Goal: Transaction & Acquisition: Book appointment/travel/reservation

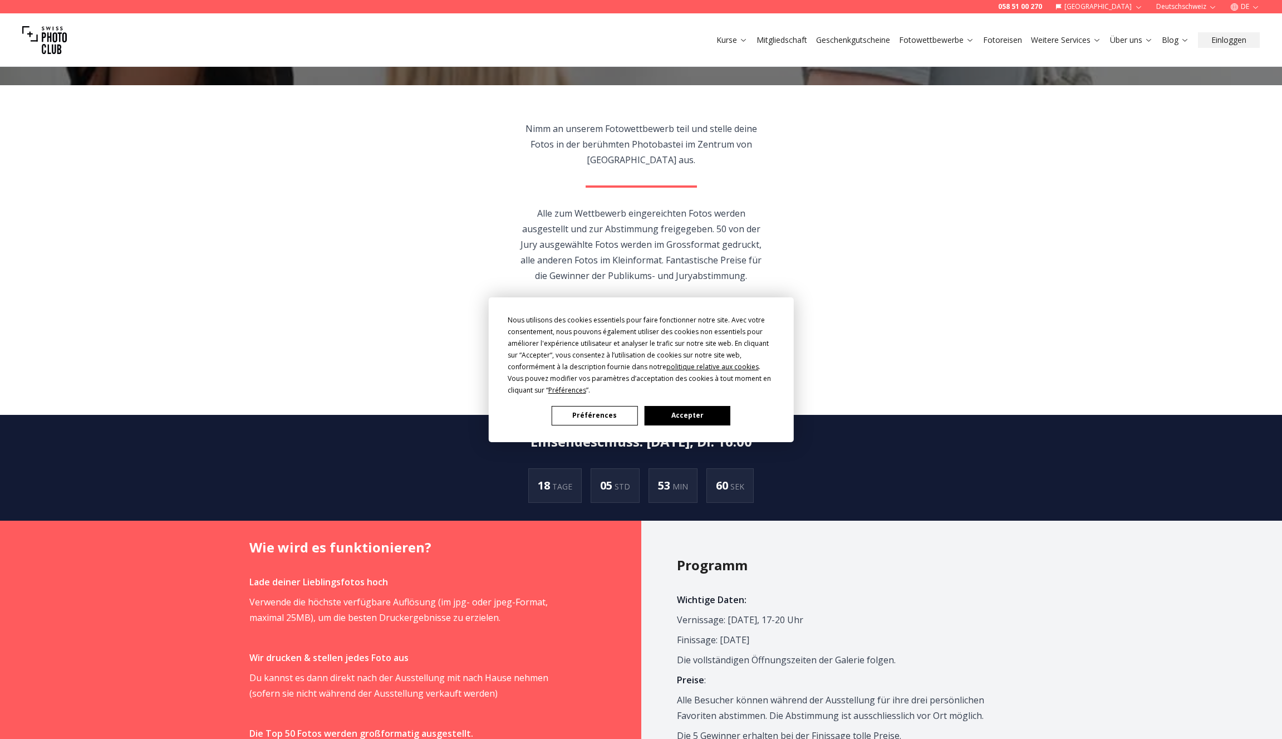
scroll to position [339, 0]
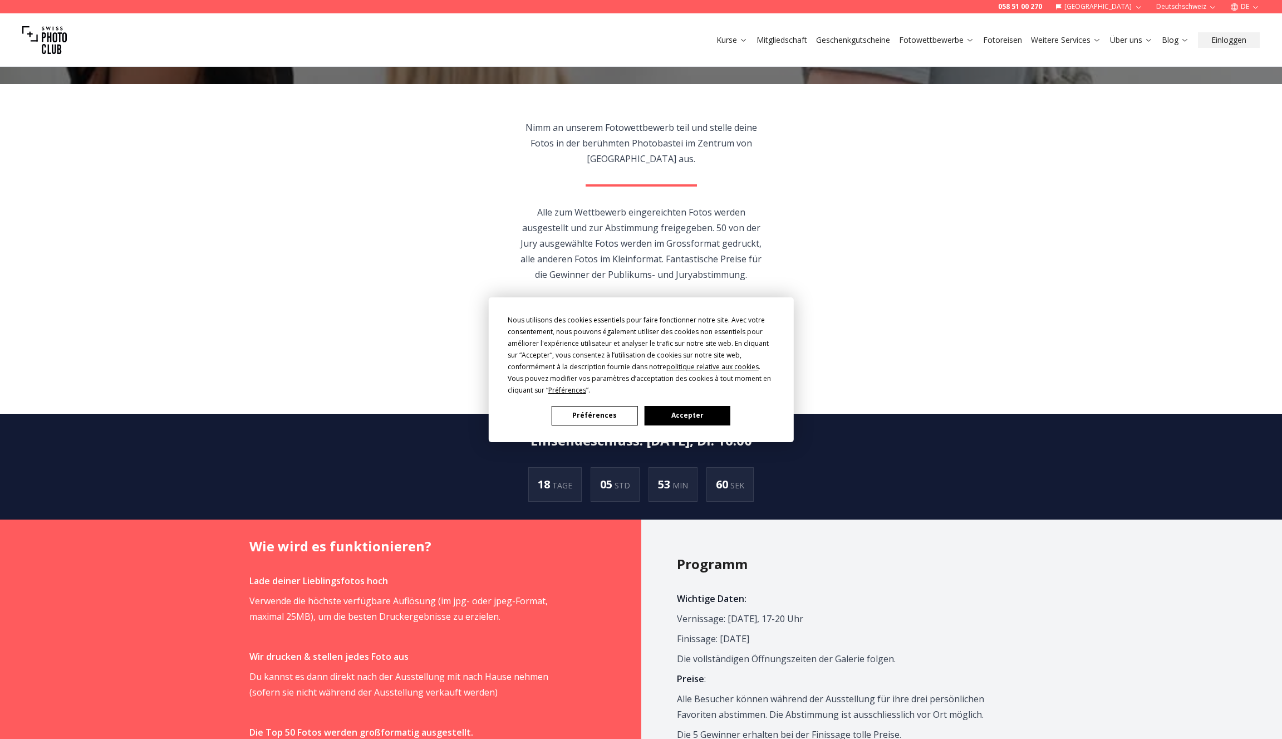
click at [684, 412] on button "Accepter" at bounding box center [687, 415] width 86 height 19
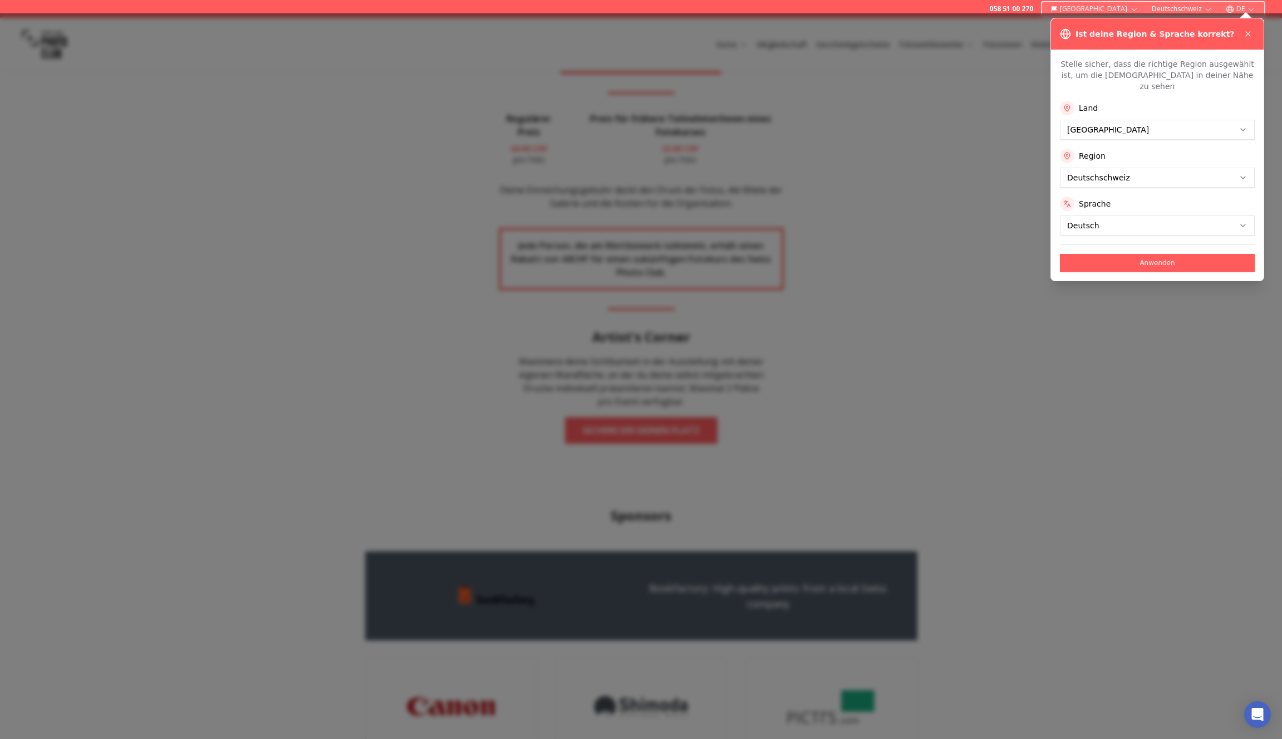
scroll to position [1741, 0]
click at [1254, 32] on button at bounding box center [1248, 33] width 13 height 13
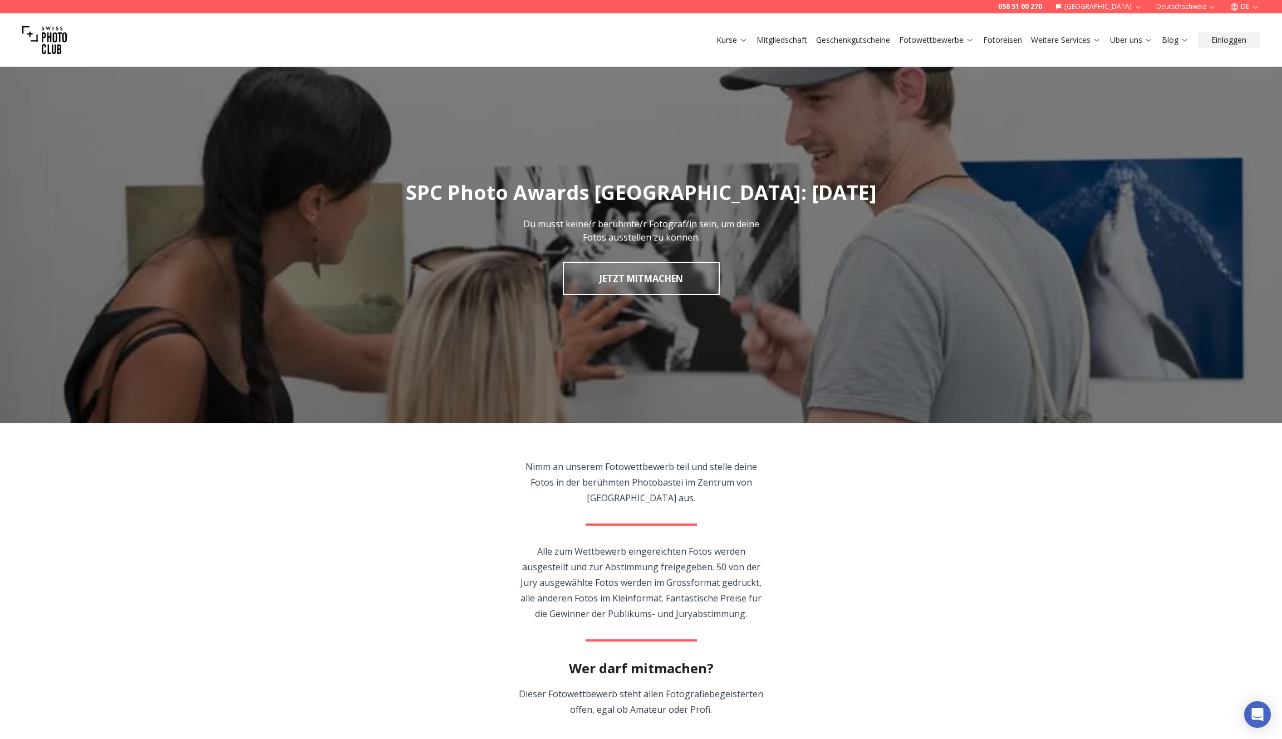
scroll to position [0, 0]
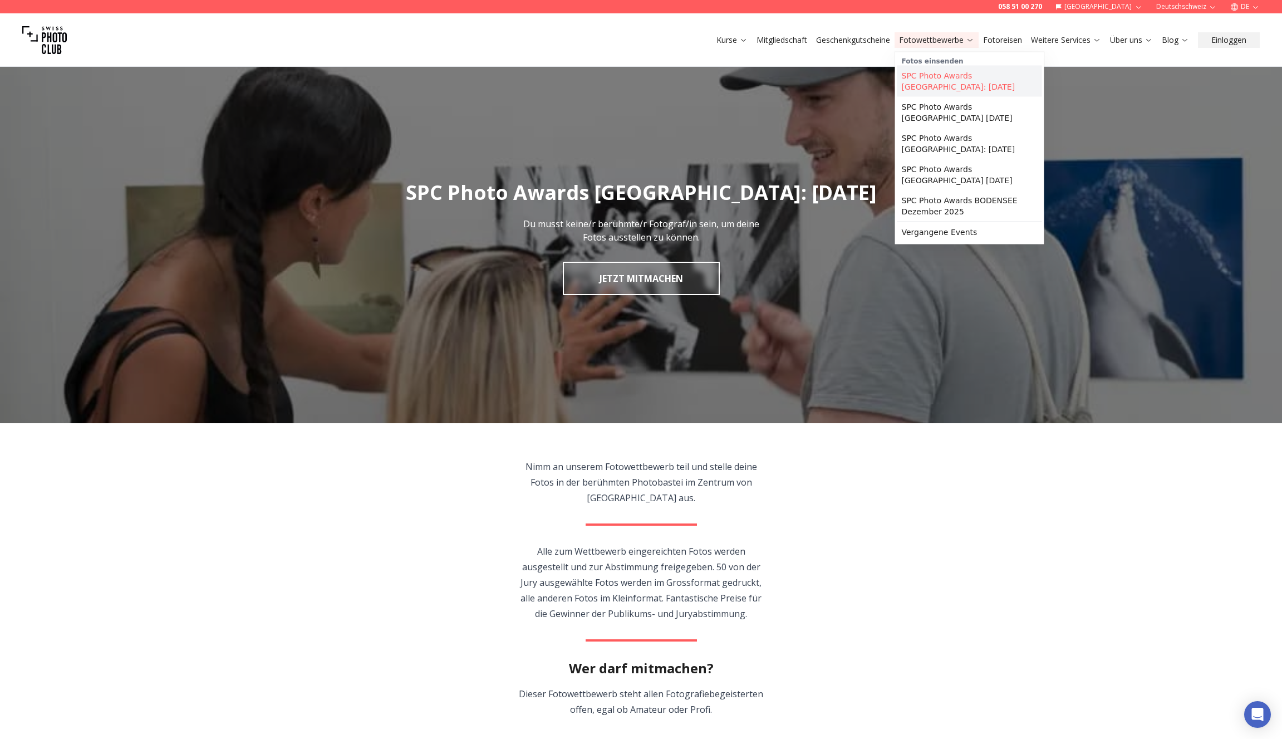
click at [923, 73] on link "SPC Photo Awards [GEOGRAPHIC_DATA]: [DATE]" at bounding box center [970, 81] width 145 height 31
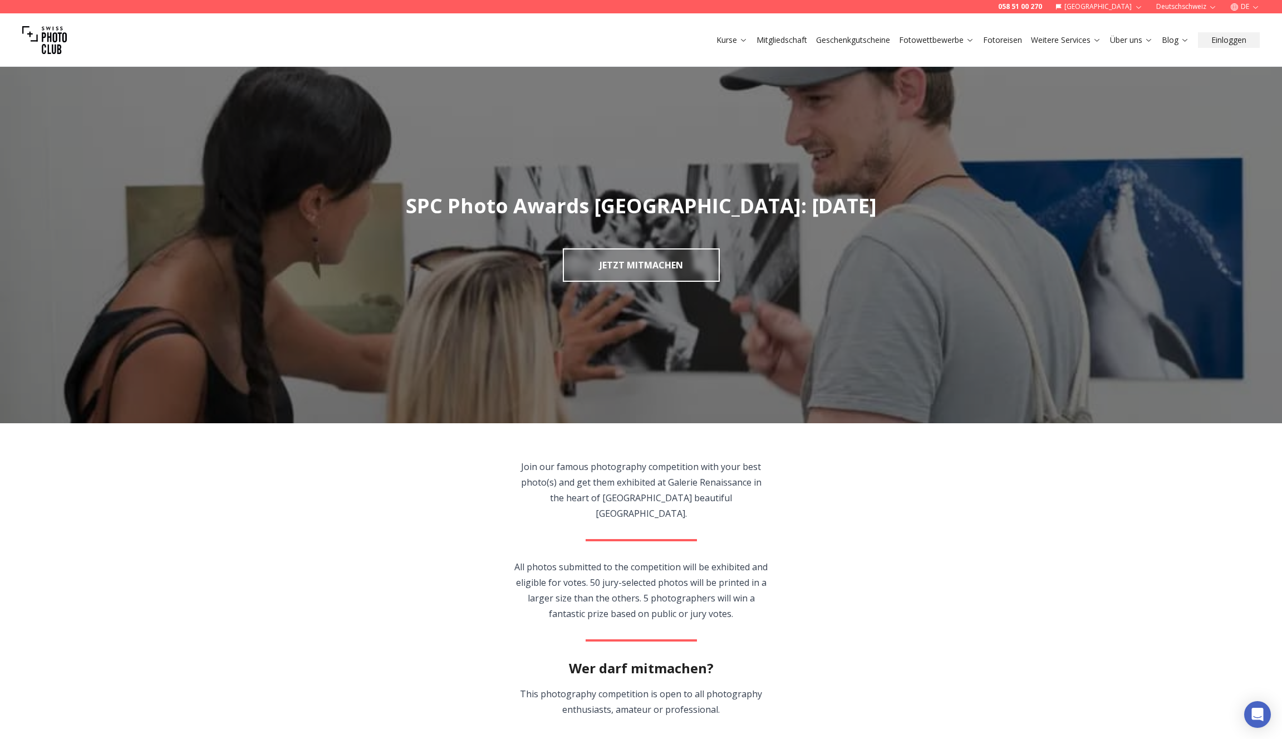
click at [997, 39] on link "Fotoreisen" at bounding box center [1002, 40] width 39 height 11
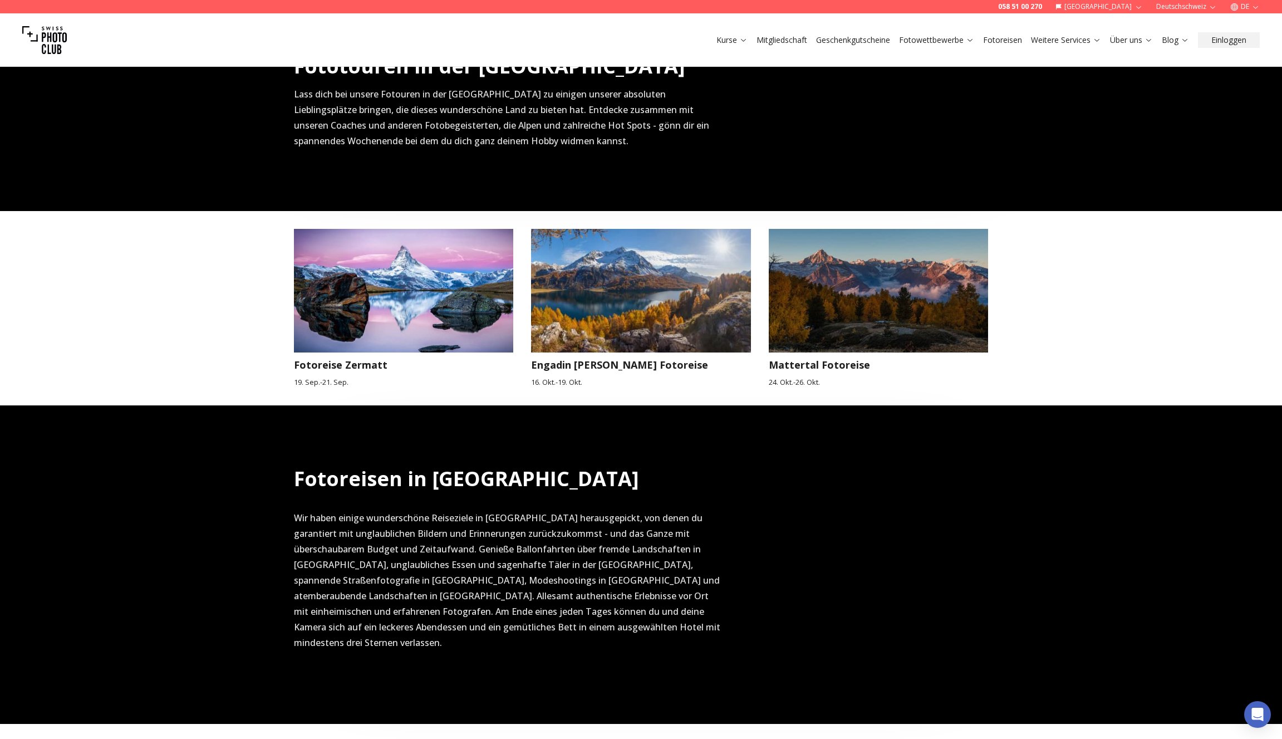
scroll to position [375, 0]
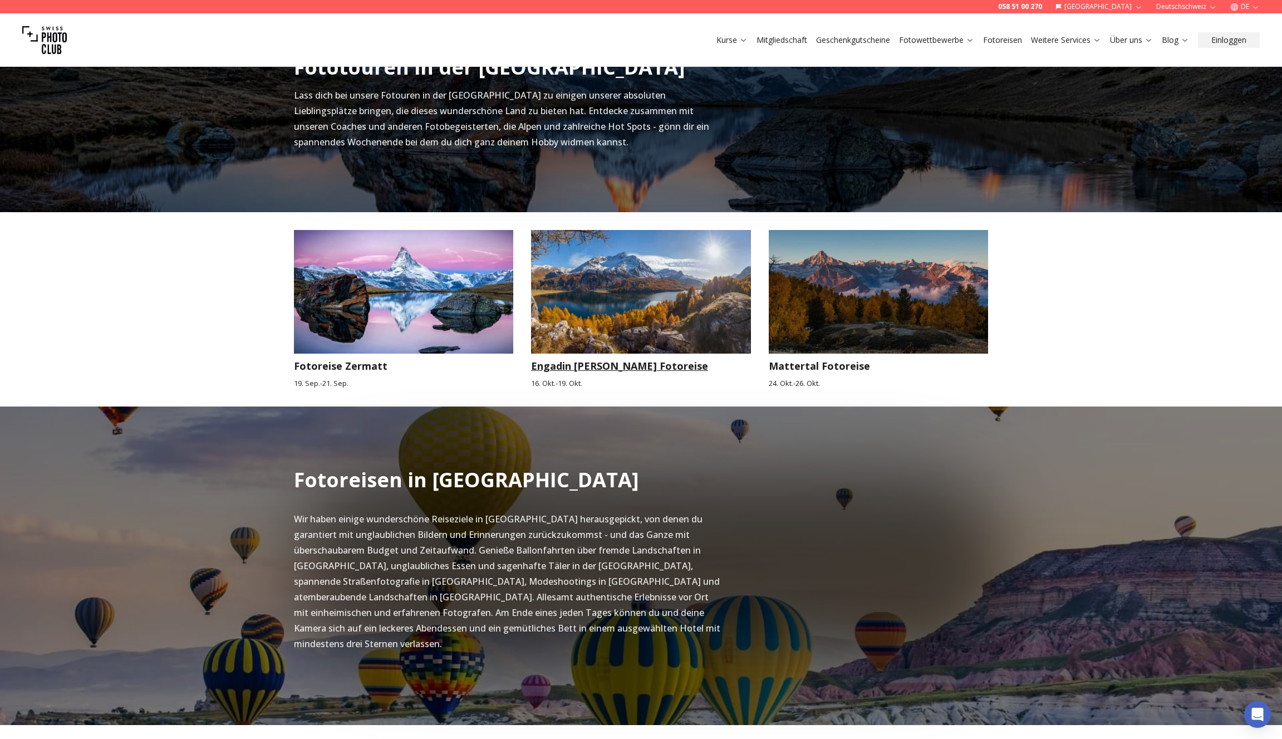
click at [637, 287] on img at bounding box center [641, 292] width 220 height 124
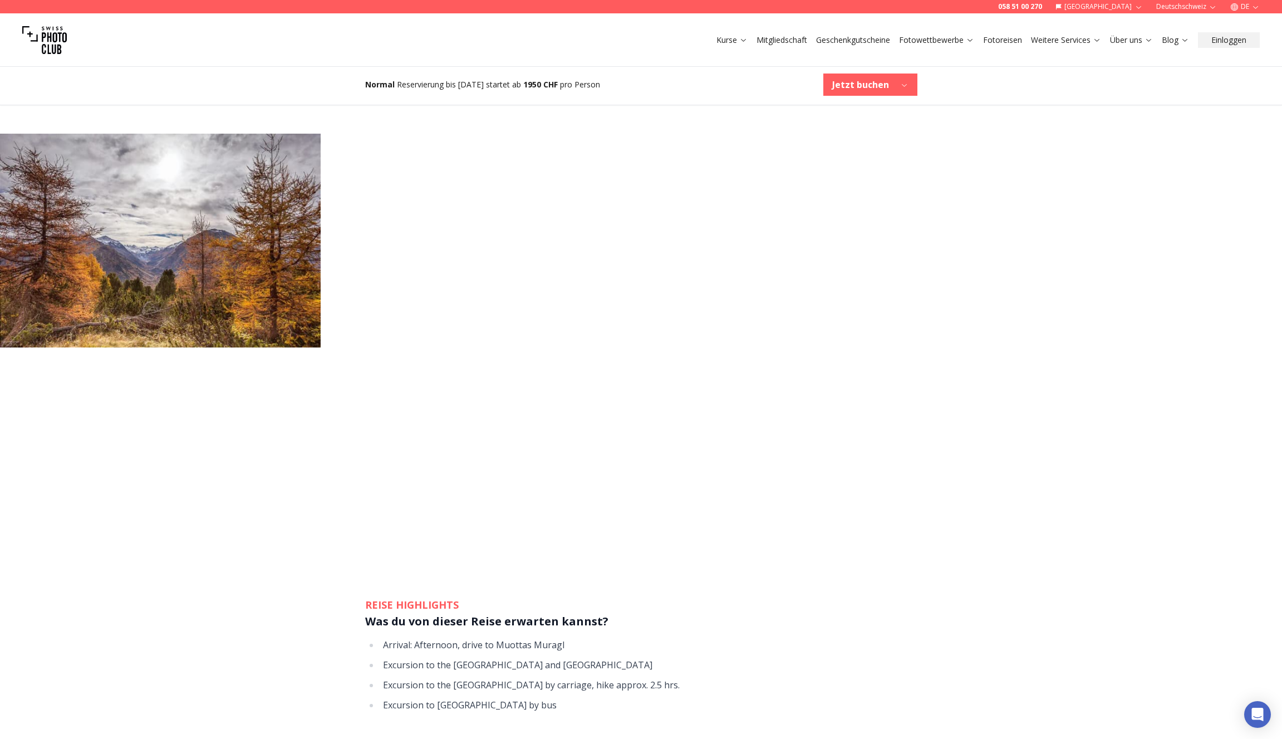
scroll to position [706, 0]
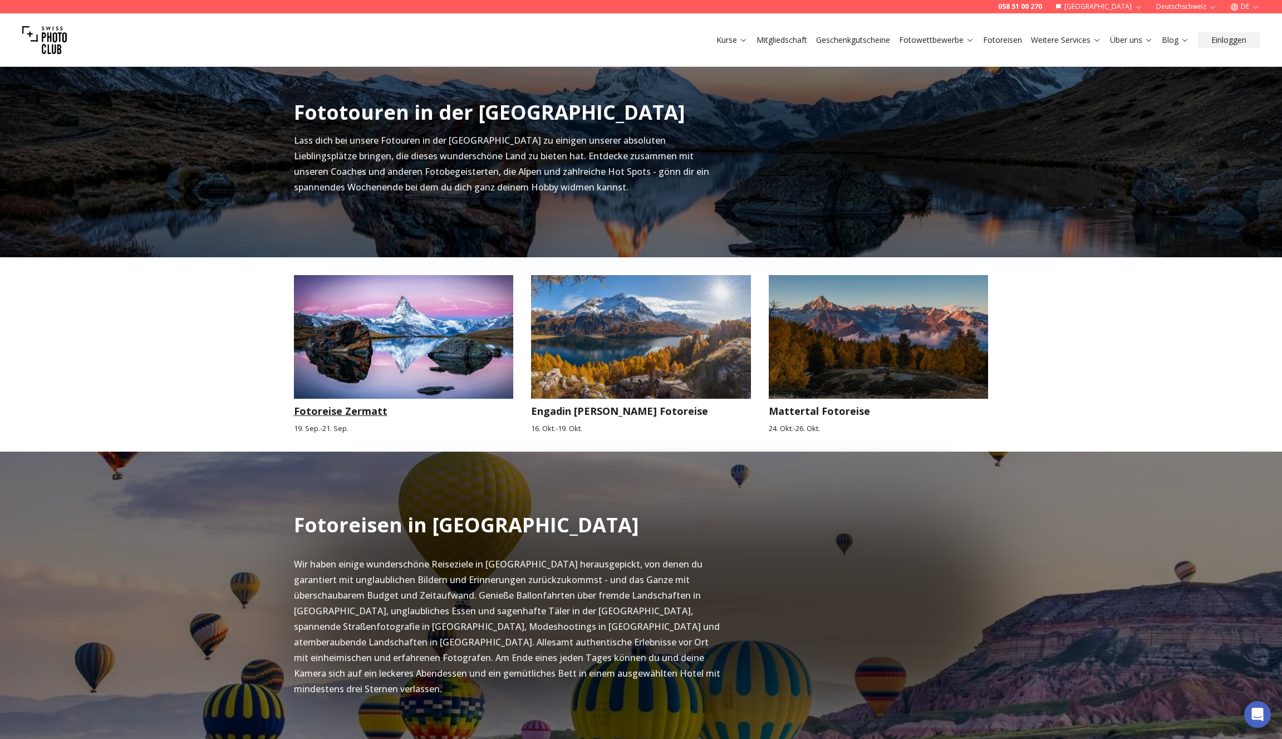
scroll to position [380, 0]
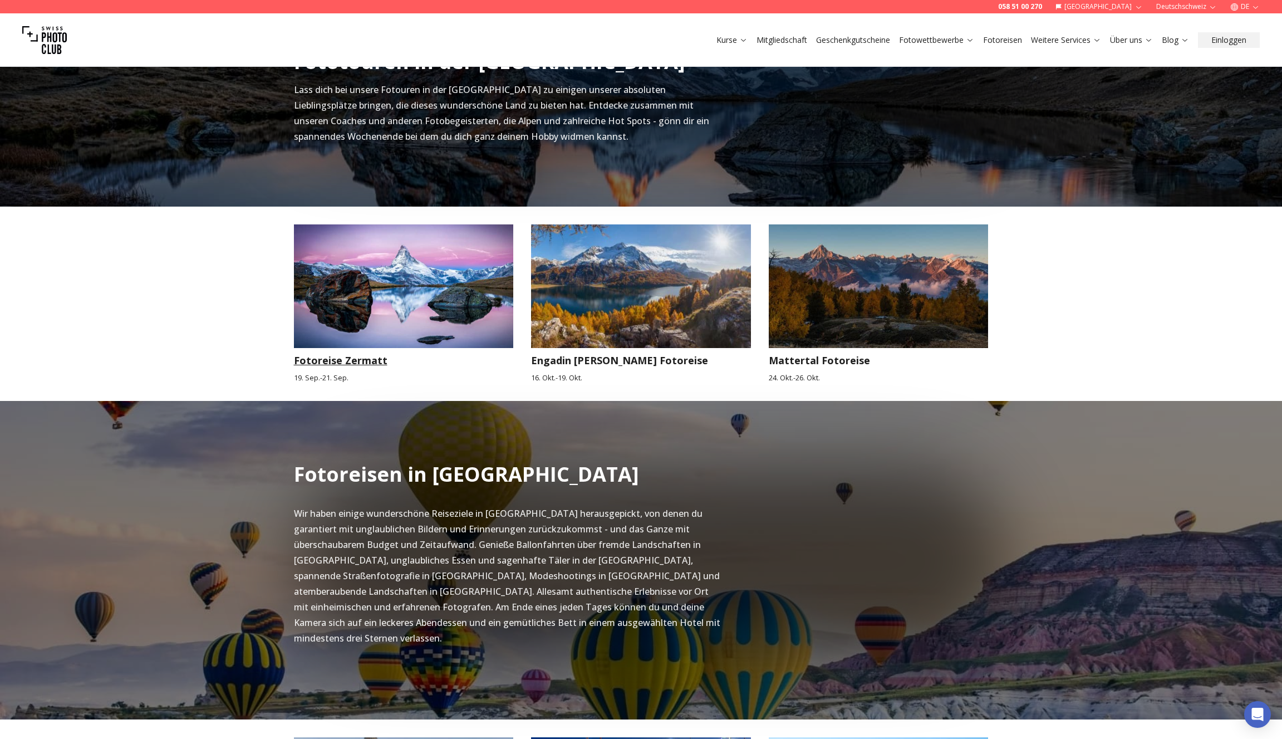
click at [379, 298] on img at bounding box center [404, 286] width 220 height 124
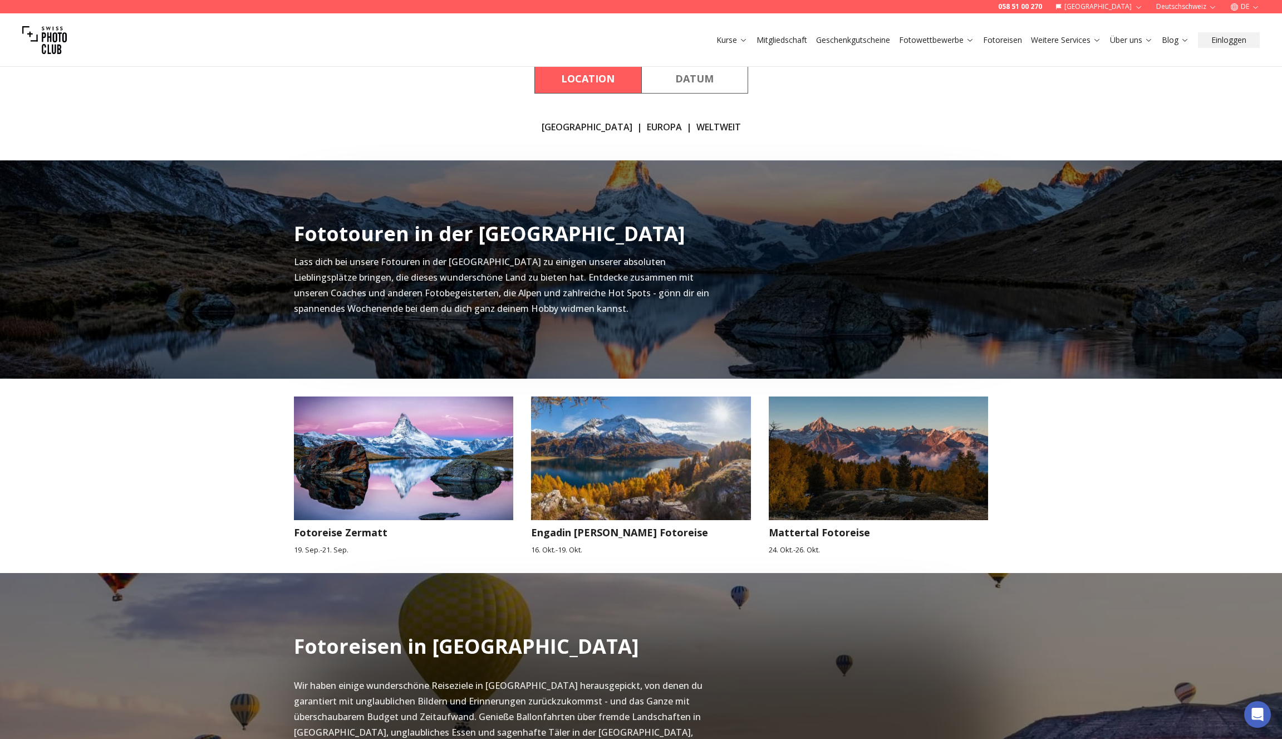
scroll to position [212, 0]
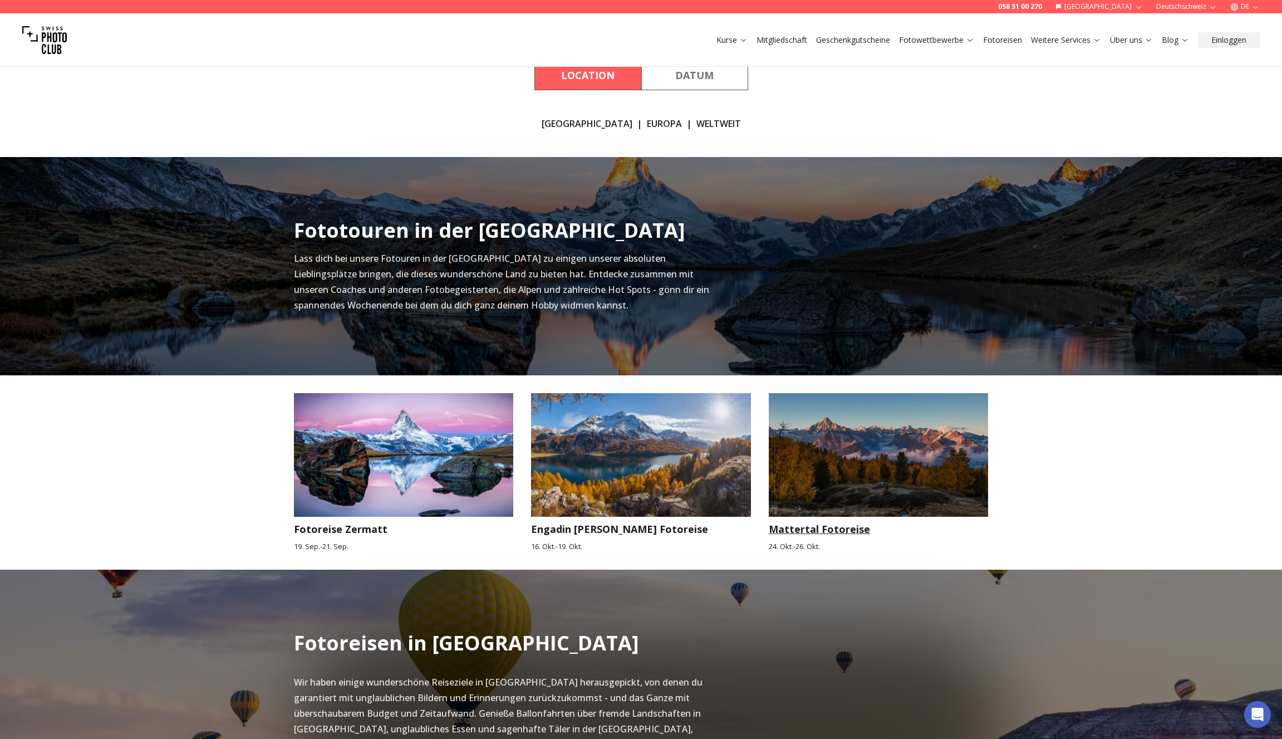
click at [837, 429] on img at bounding box center [879, 455] width 220 height 124
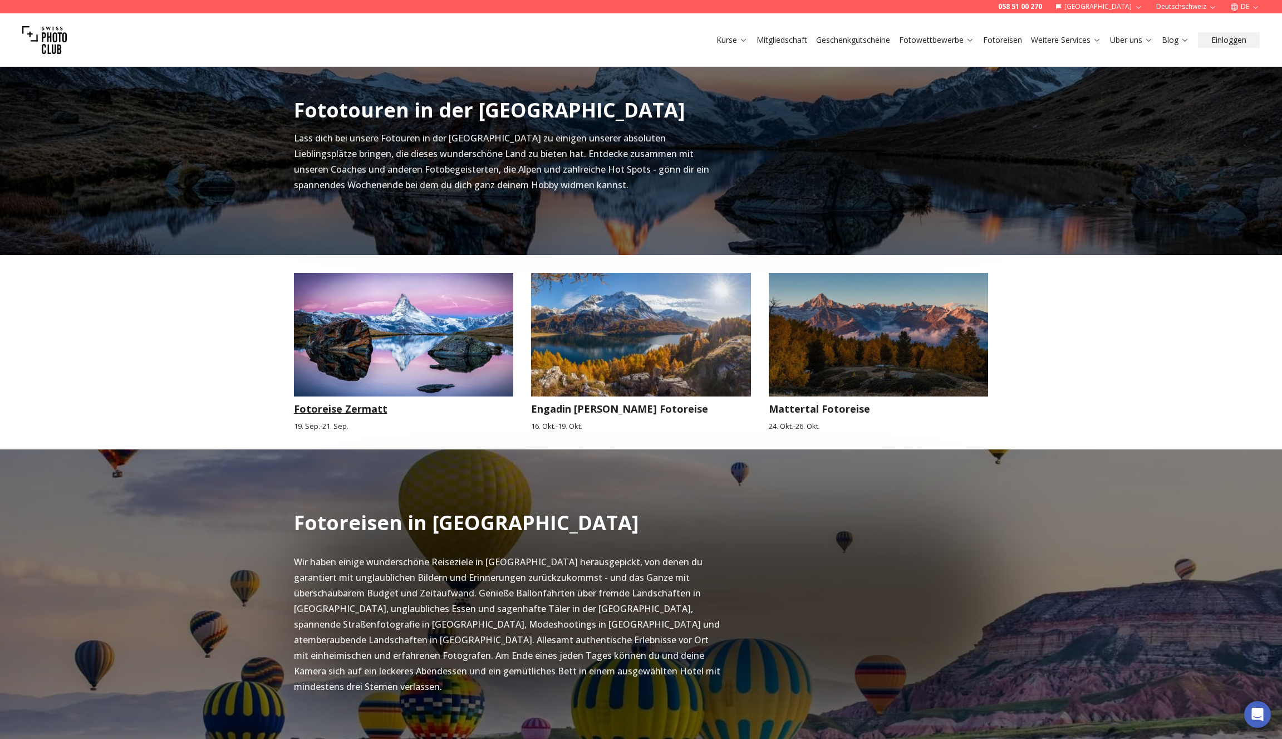
scroll to position [334, 0]
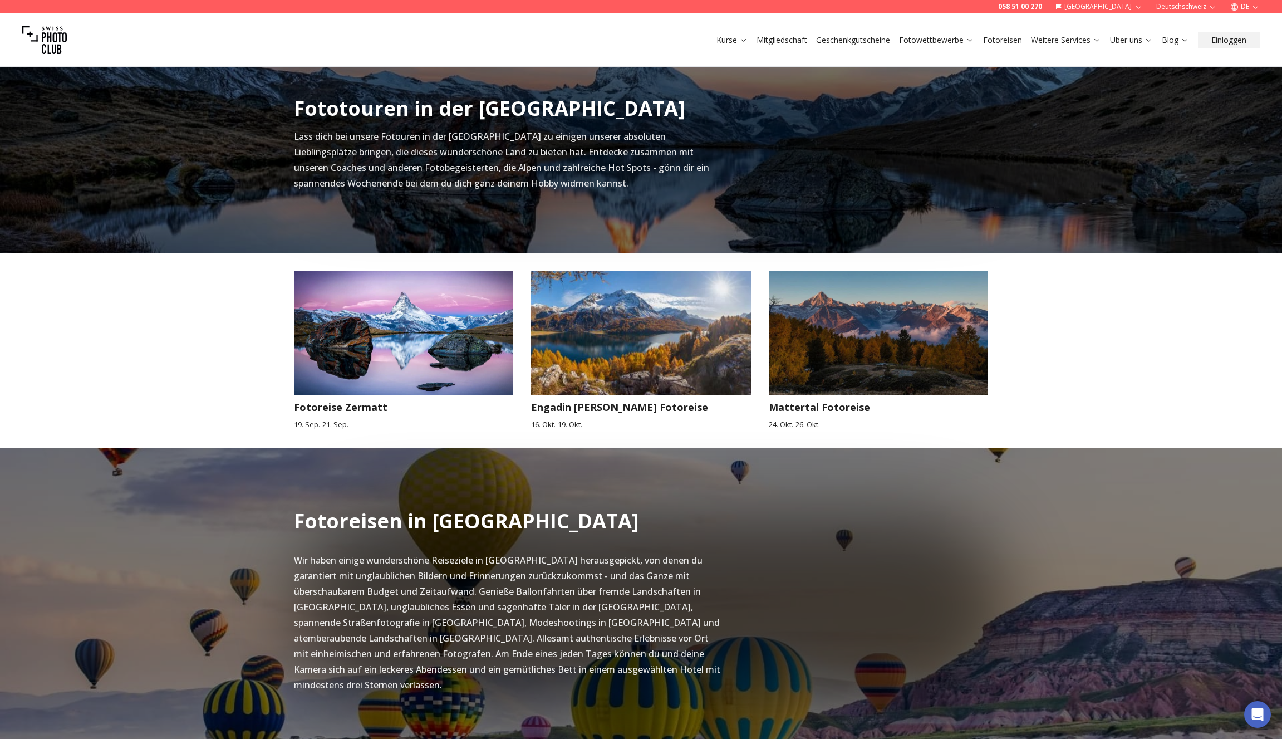
click at [400, 370] on img at bounding box center [404, 333] width 220 height 124
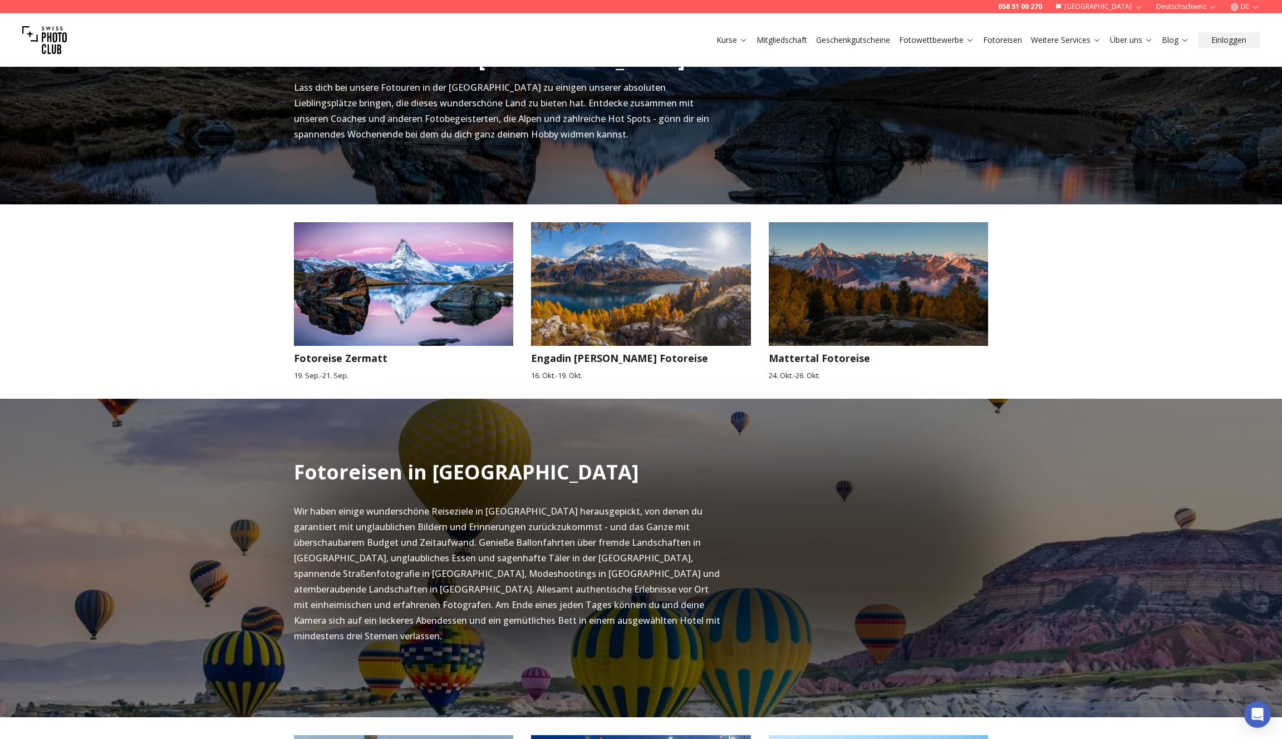
scroll to position [384, 0]
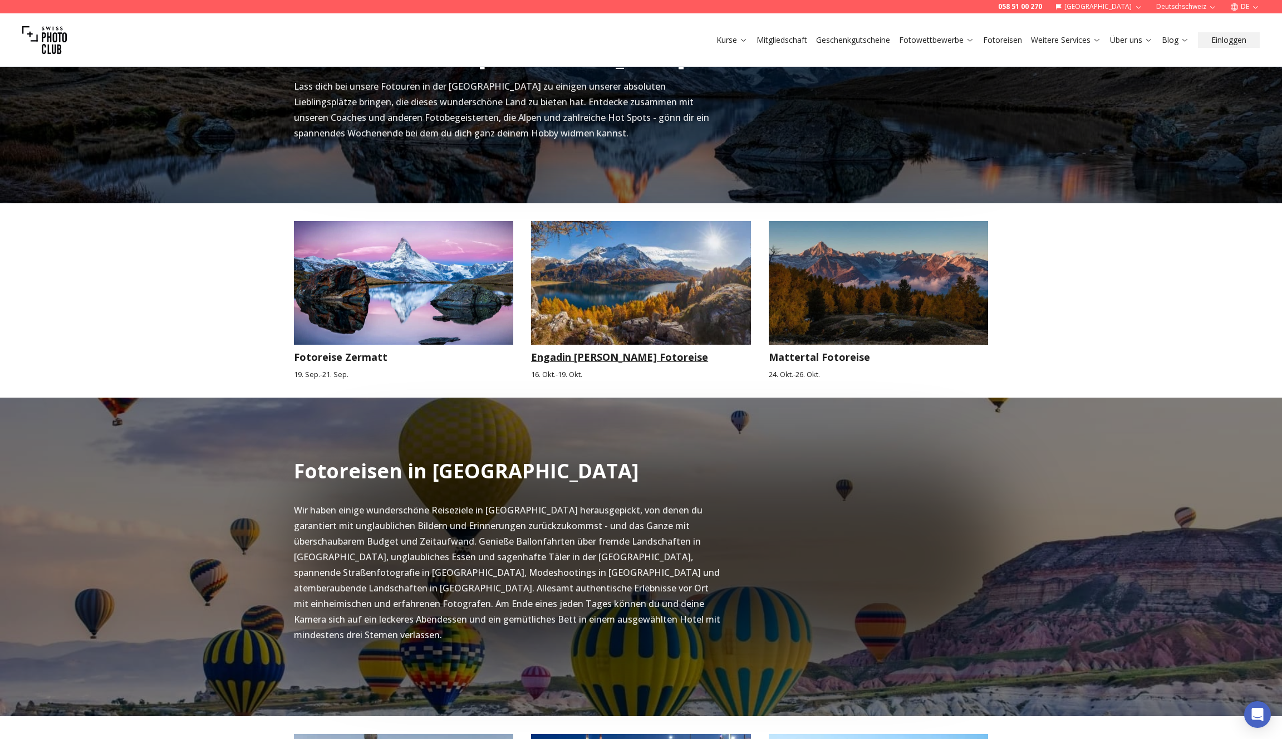
click at [632, 268] on img at bounding box center [641, 283] width 220 height 124
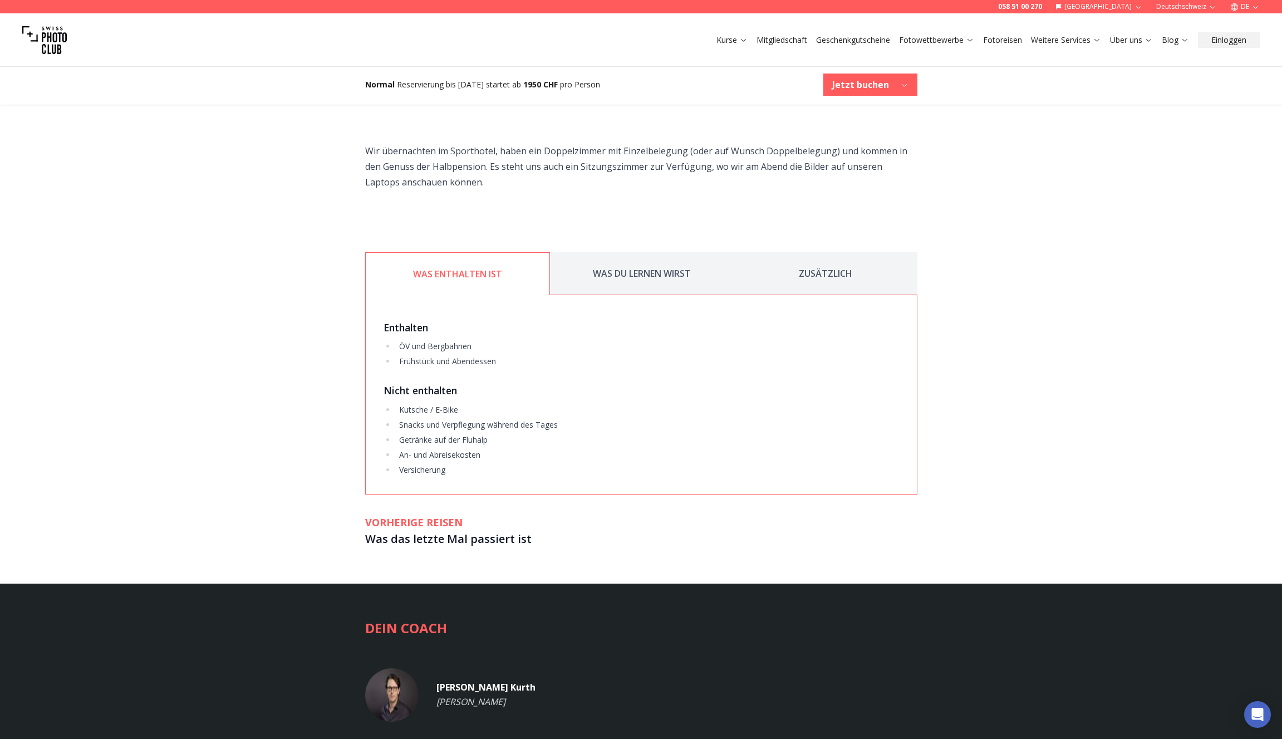
scroll to position [1702, 0]
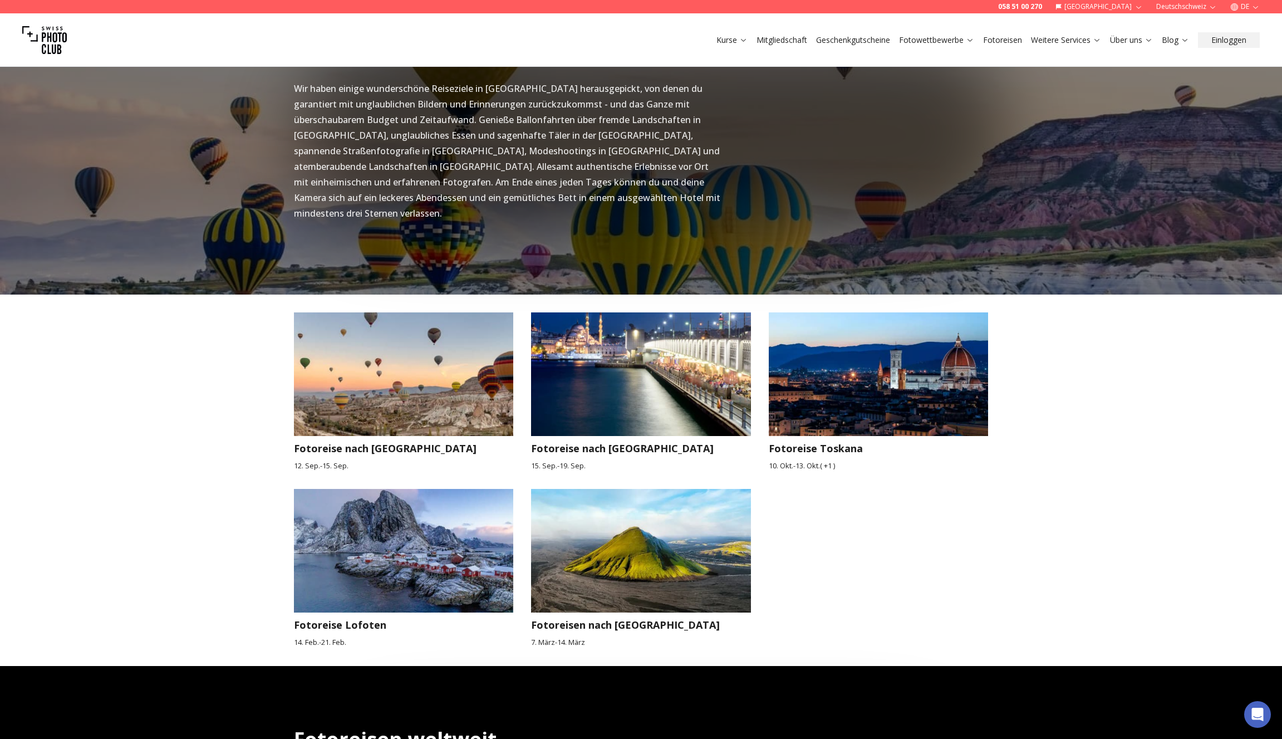
scroll to position [814, 0]
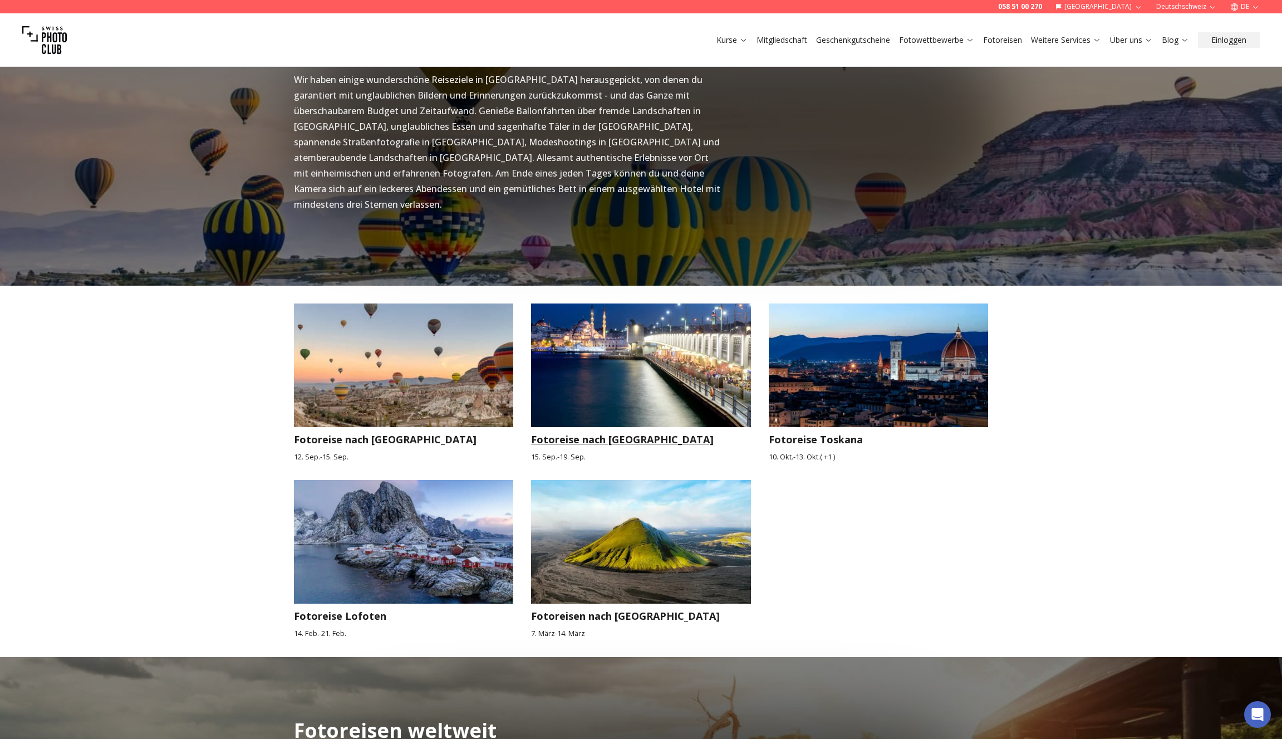
click at [618, 432] on h3 "Fotoreise nach [GEOGRAPHIC_DATA]" at bounding box center [641, 440] width 220 height 16
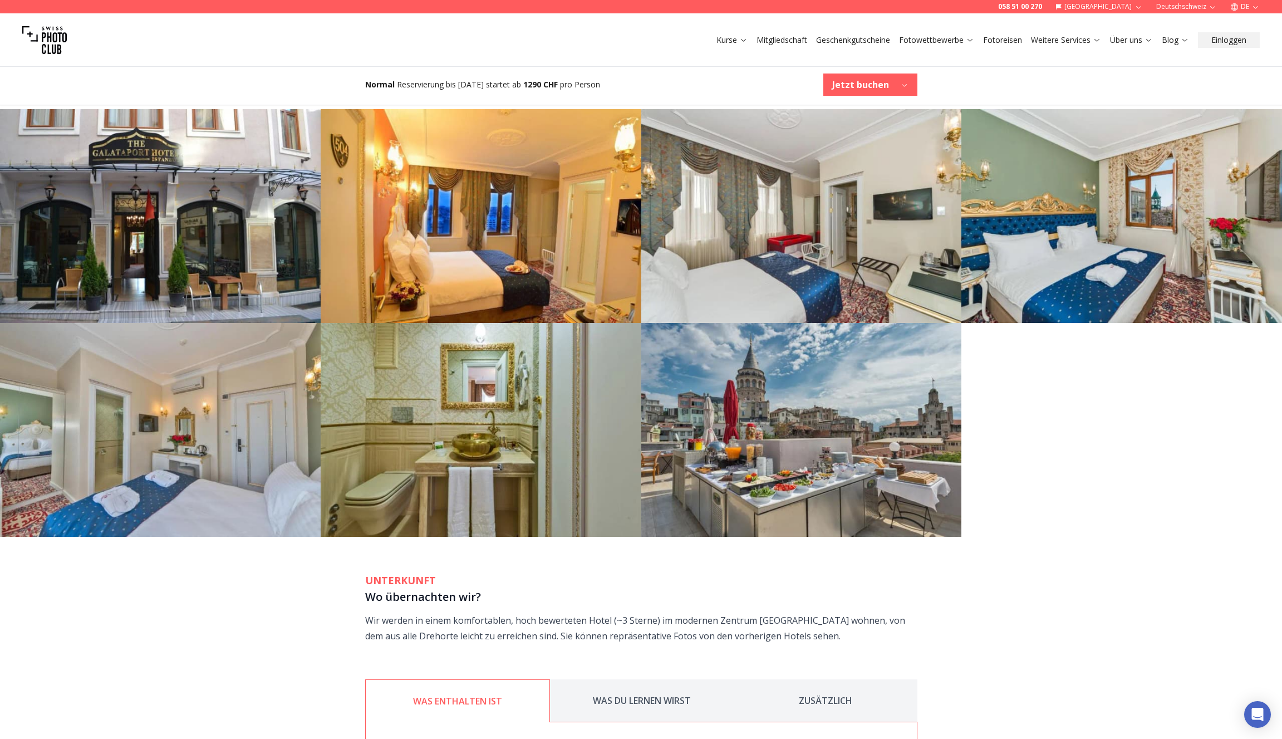
scroll to position [1857, 0]
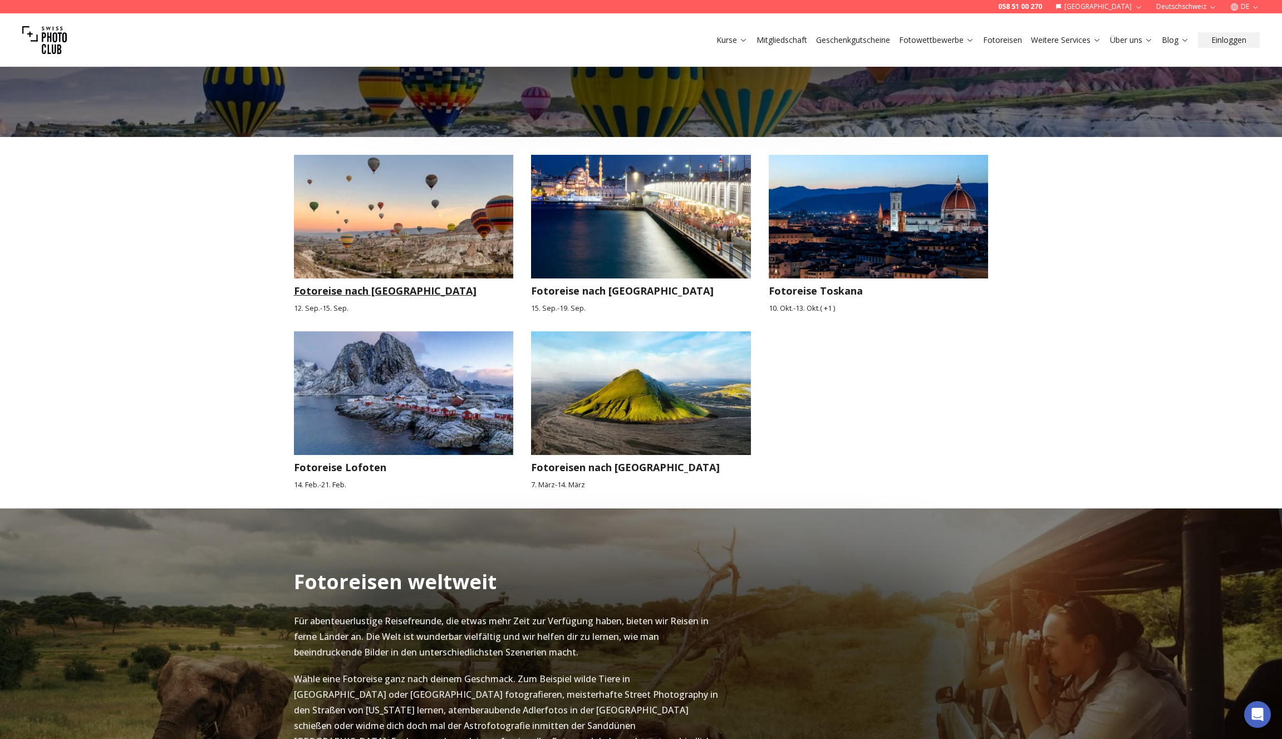
scroll to position [963, 0]
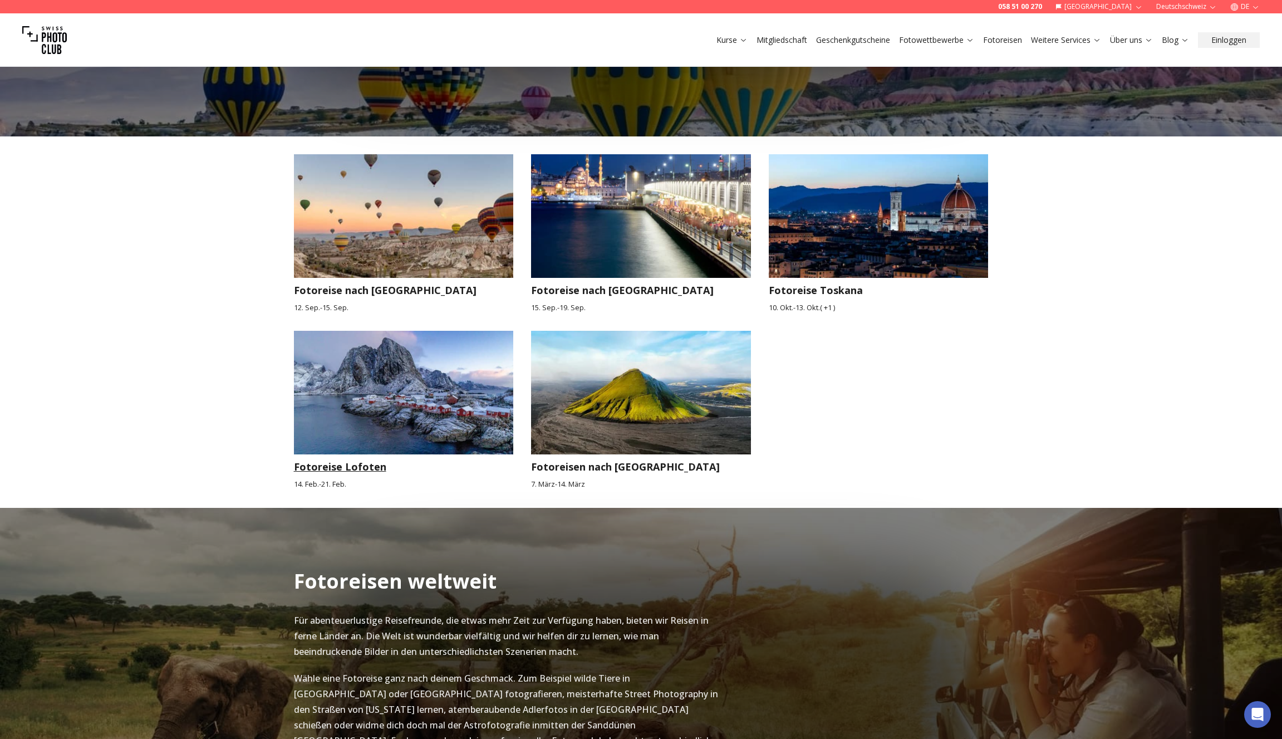
click at [389, 370] on img at bounding box center [404, 393] width 220 height 124
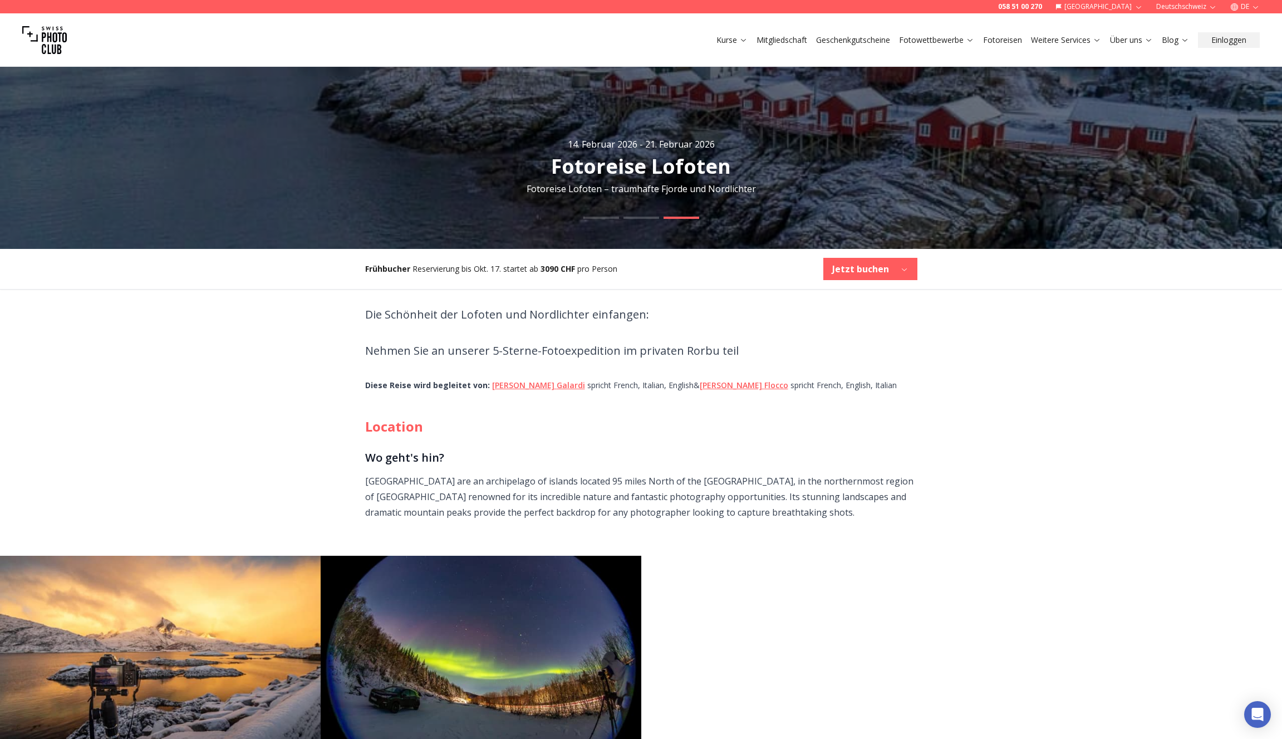
scroll to position [247, 0]
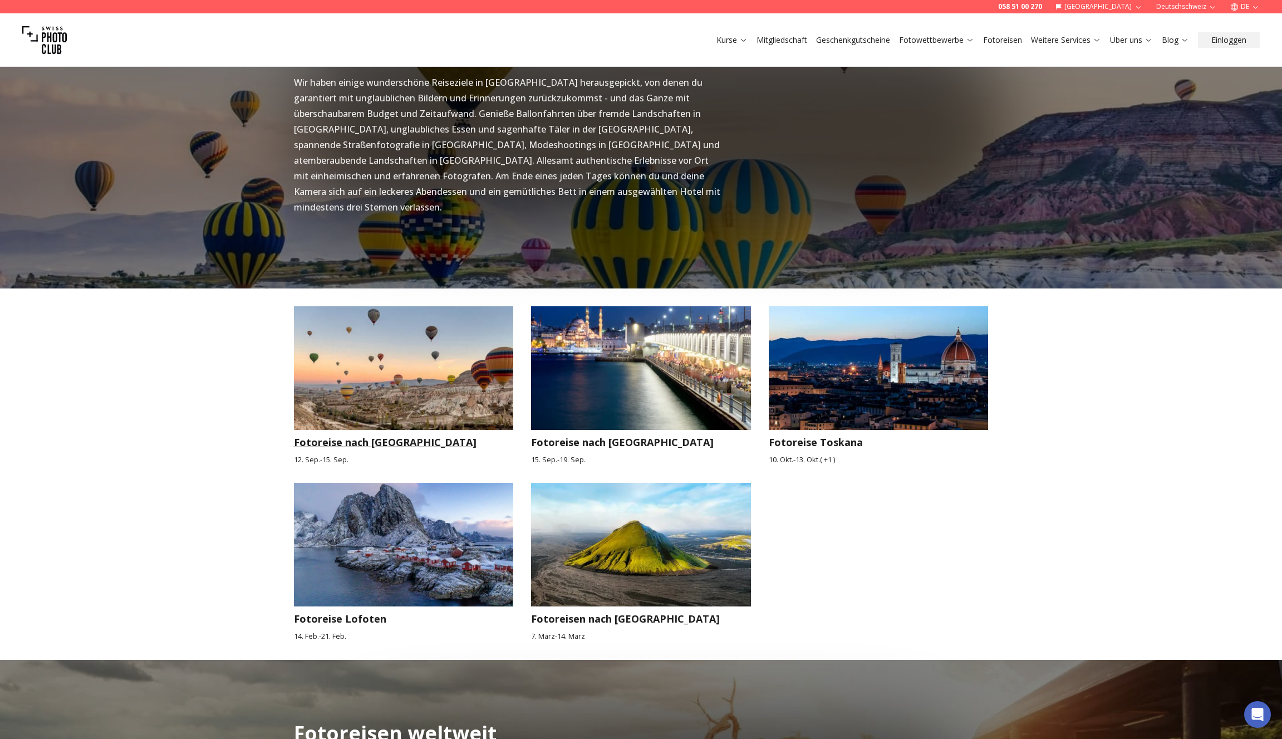
scroll to position [813, 0]
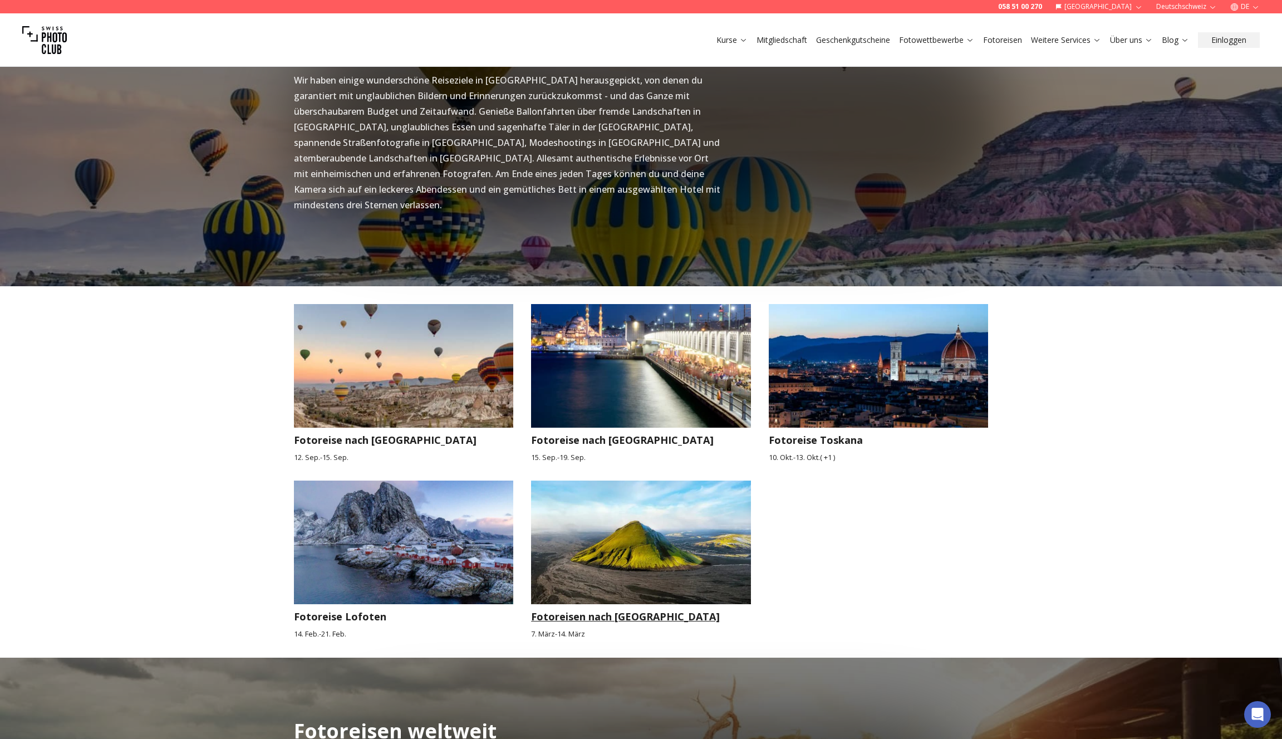
click at [678, 539] on img at bounding box center [641, 543] width 220 height 124
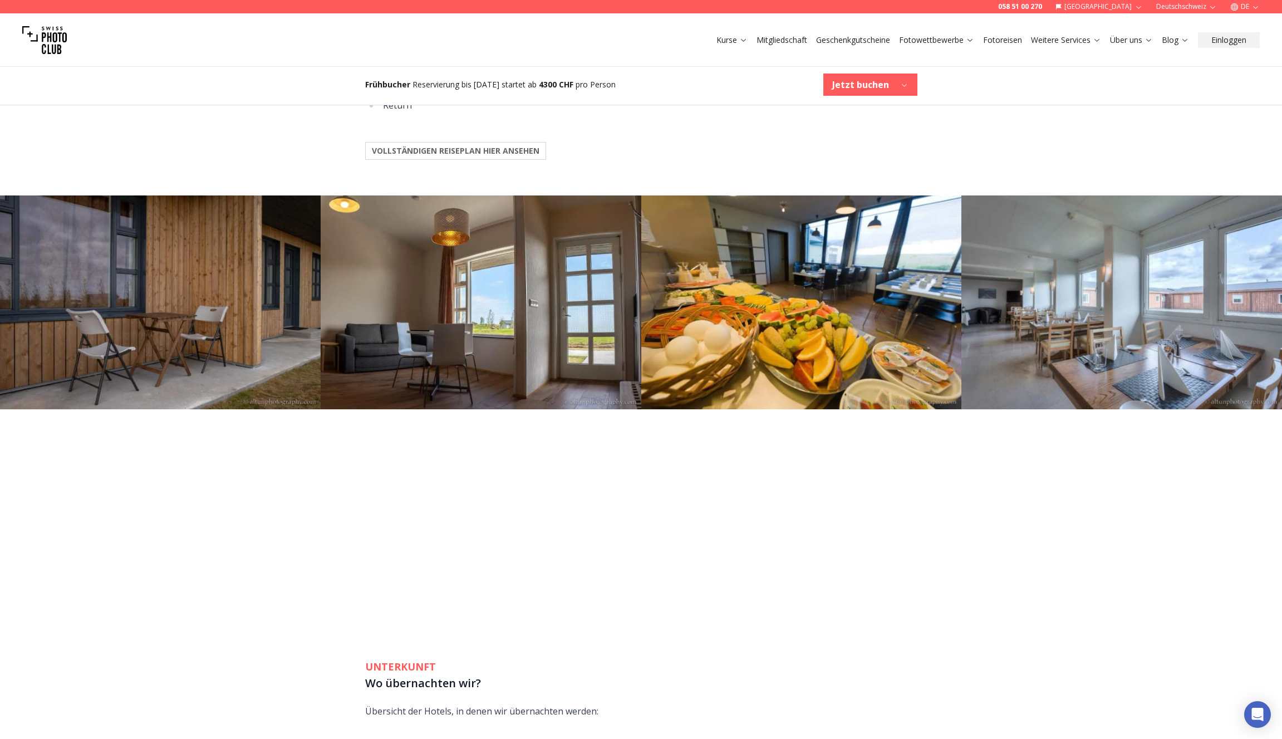
scroll to position [1815, 0]
